Goal: Book appointment/travel/reservation

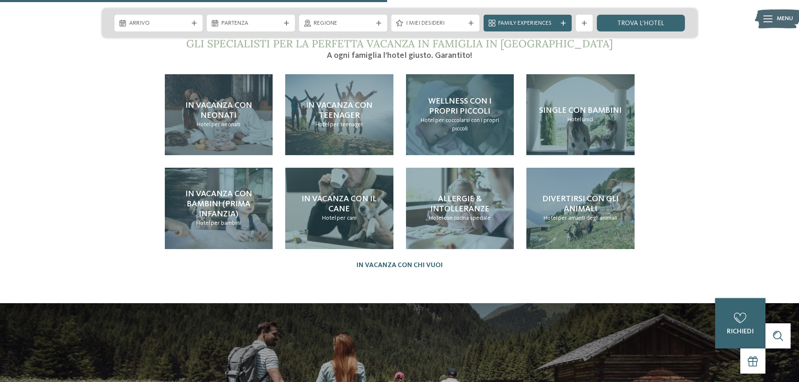
scroll to position [1888, 0]
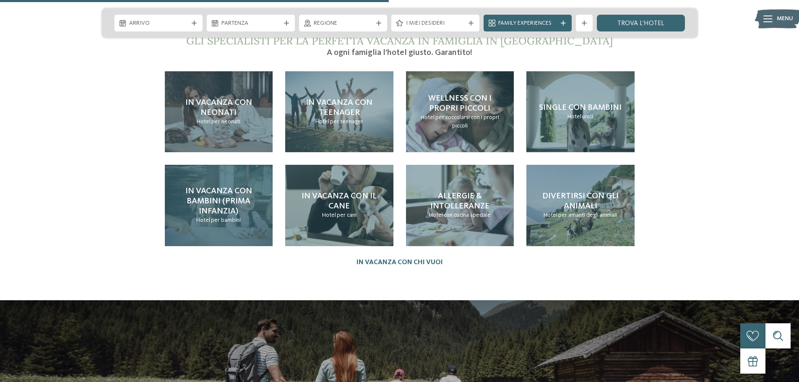
click at [219, 187] on span "In vacanza con bambini (prima infanzia)" at bounding box center [218, 201] width 67 height 29
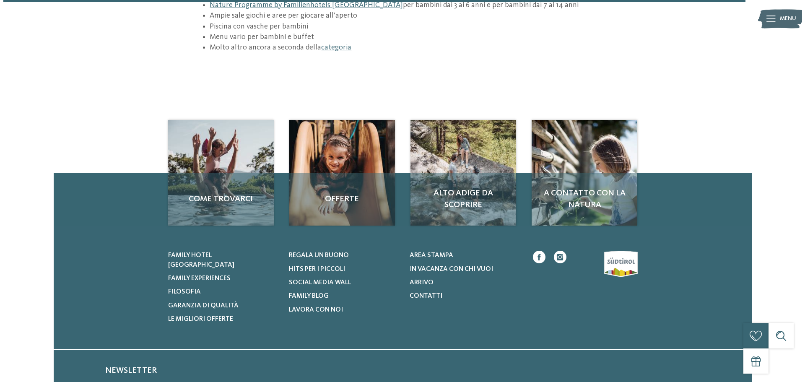
scroll to position [1301, 0]
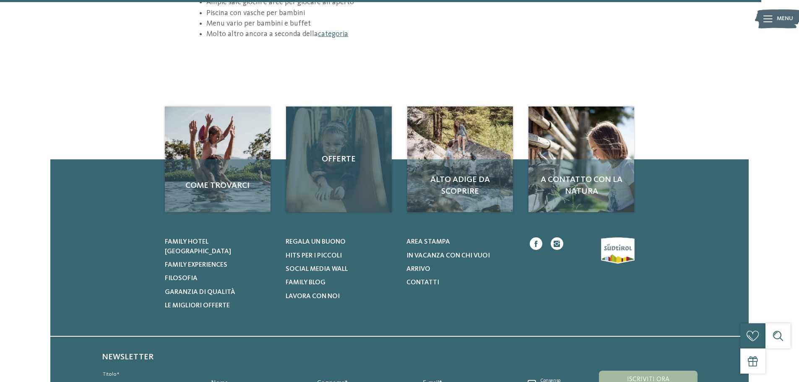
click at [334, 134] on div "Offerte" at bounding box center [339, 160] width 106 height 106
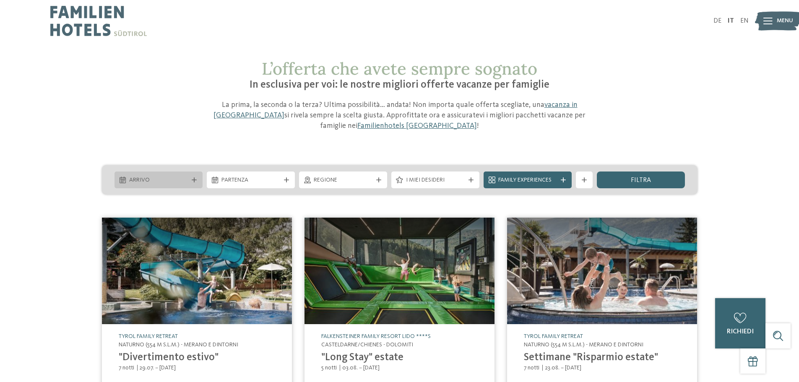
click at [161, 177] on span "Arrivo" at bounding box center [158, 180] width 59 height 8
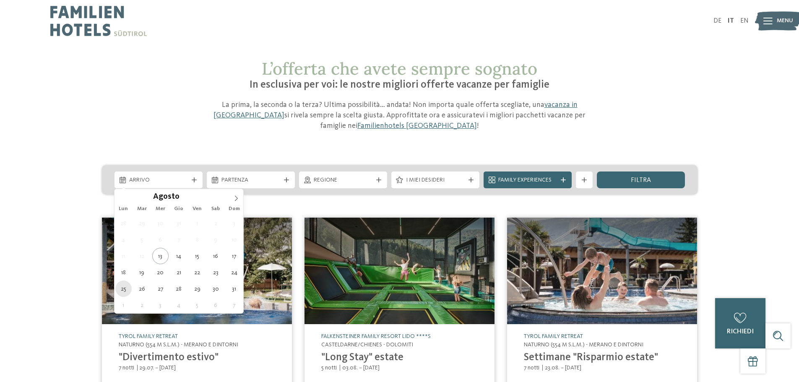
type div "25.08.2025"
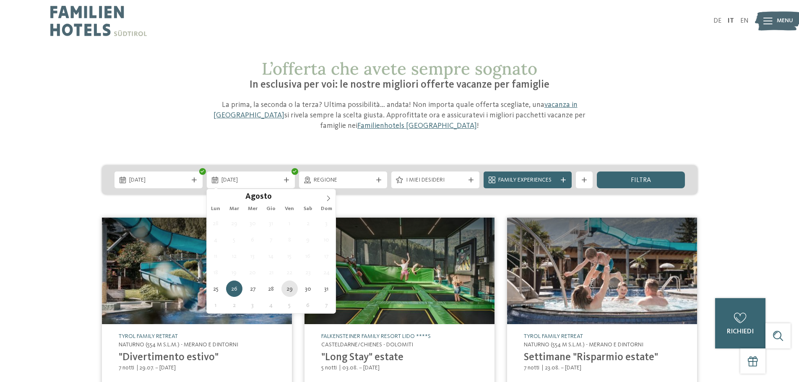
type div "29.08.2025"
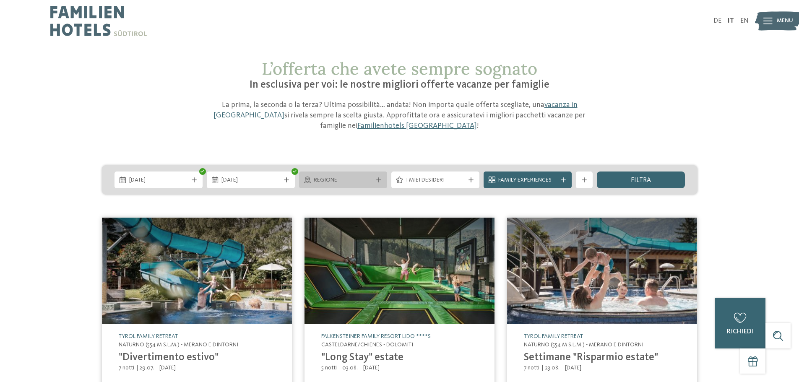
click at [382, 179] on div at bounding box center [379, 179] width 8 height 5
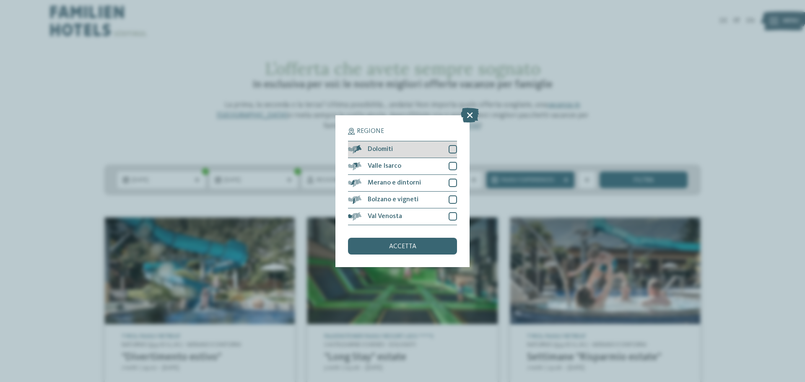
click at [456, 150] on div at bounding box center [453, 149] width 8 height 8
click at [394, 245] on span "accetta" at bounding box center [402, 246] width 27 height 7
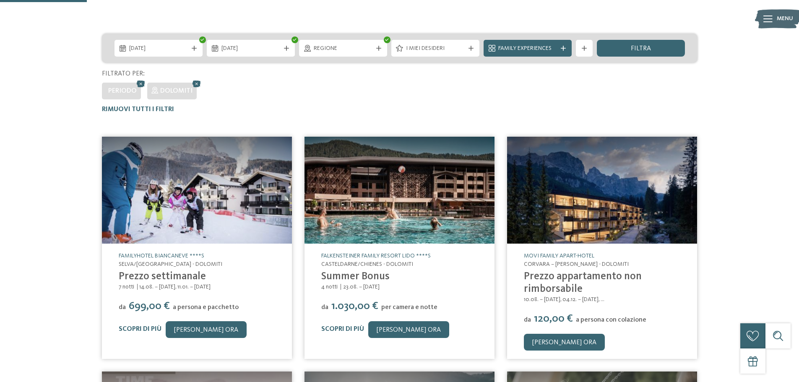
scroll to position [132, 0]
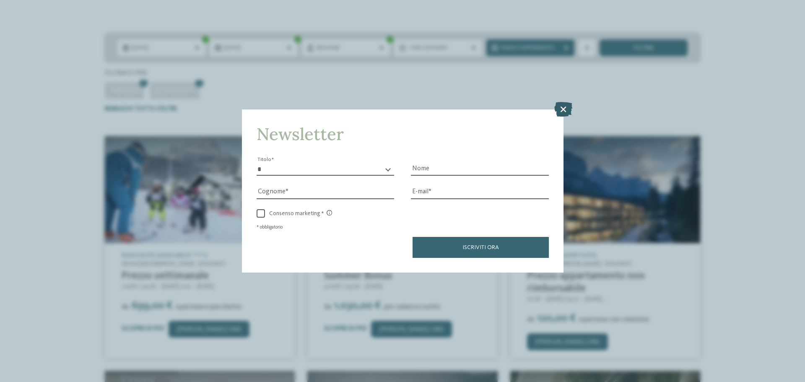
click at [564, 107] on icon at bounding box center [564, 109] width 18 height 15
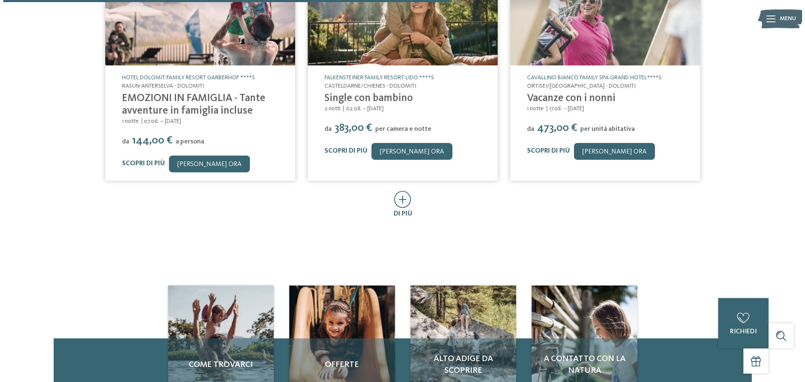
scroll to position [552, 0]
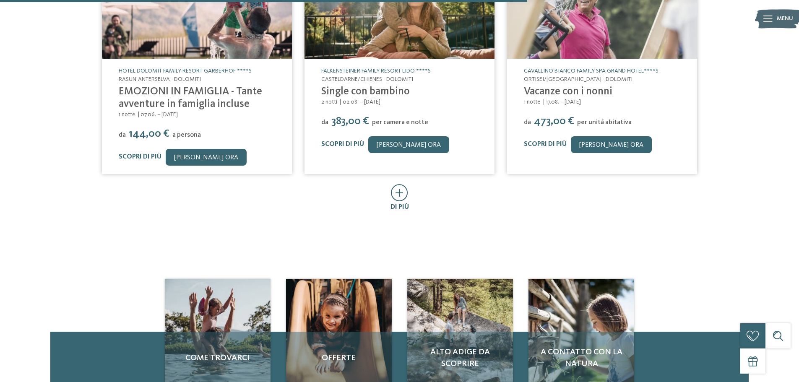
click at [401, 198] on icon at bounding box center [399, 192] width 17 height 17
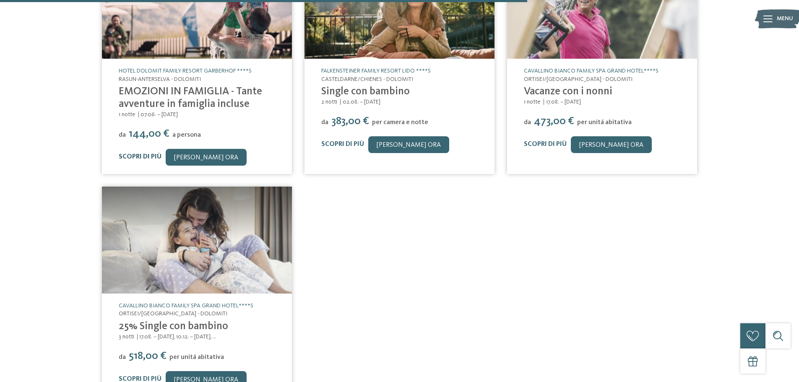
click at [138, 156] on link "Scopri di più" at bounding box center [140, 157] width 43 height 7
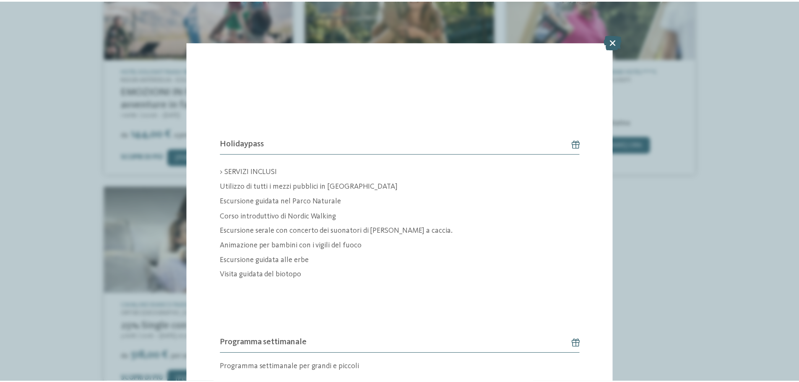
scroll to position [957, 0]
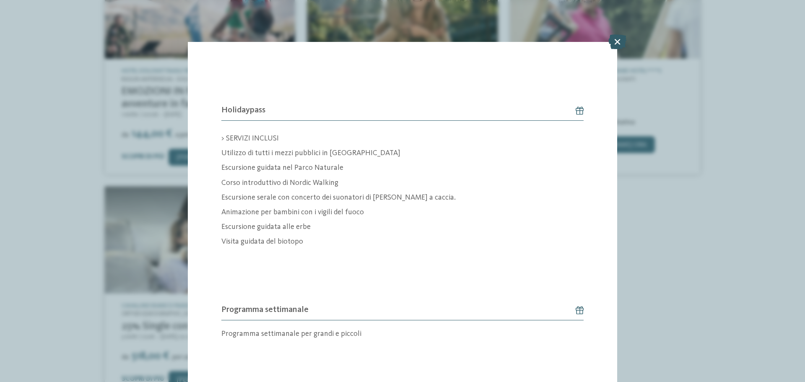
click at [614, 44] on icon at bounding box center [618, 41] width 18 height 15
